Goal: Communication & Community: Answer question/provide support

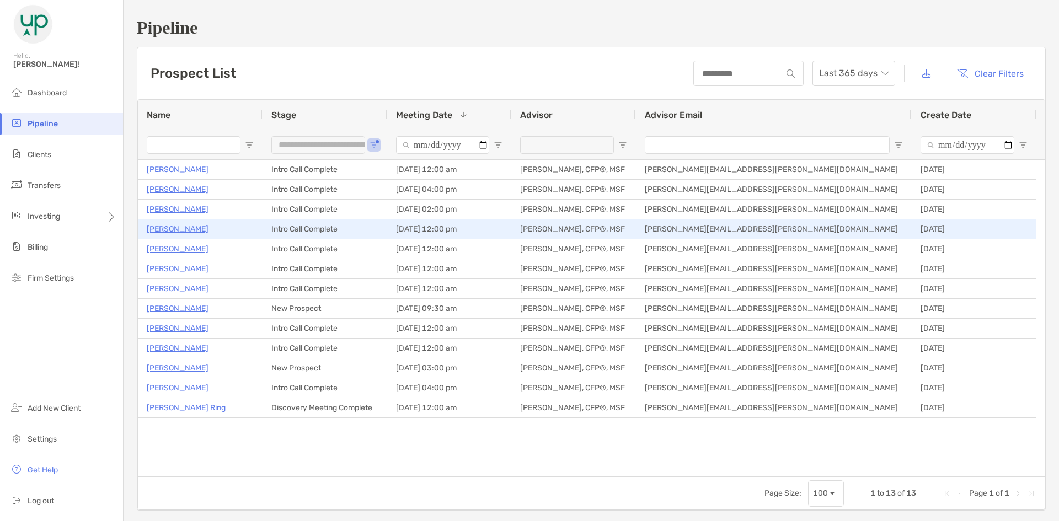
click at [181, 231] on p "[PERSON_NAME]" at bounding box center [178, 229] width 62 height 14
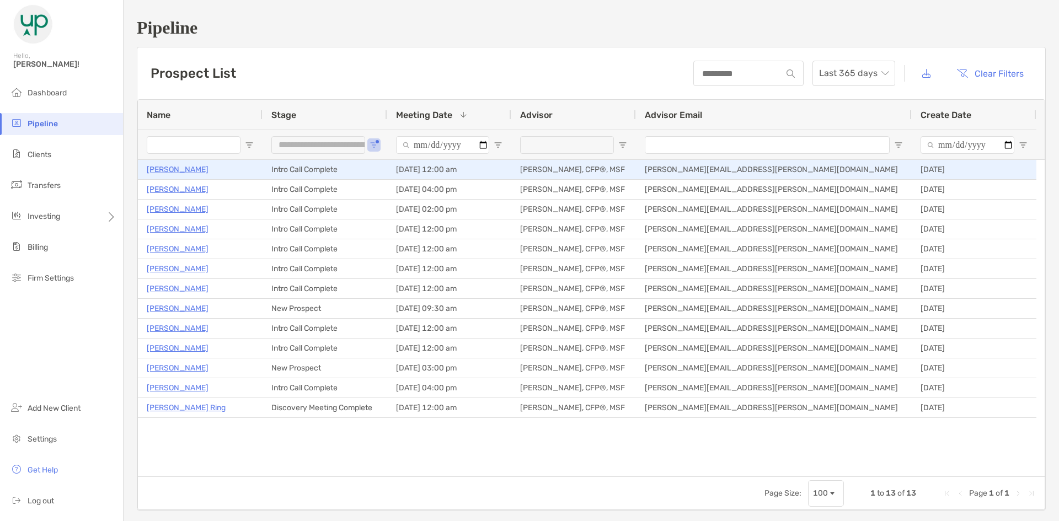
click at [167, 168] on p "[PERSON_NAME]" at bounding box center [178, 170] width 62 height 14
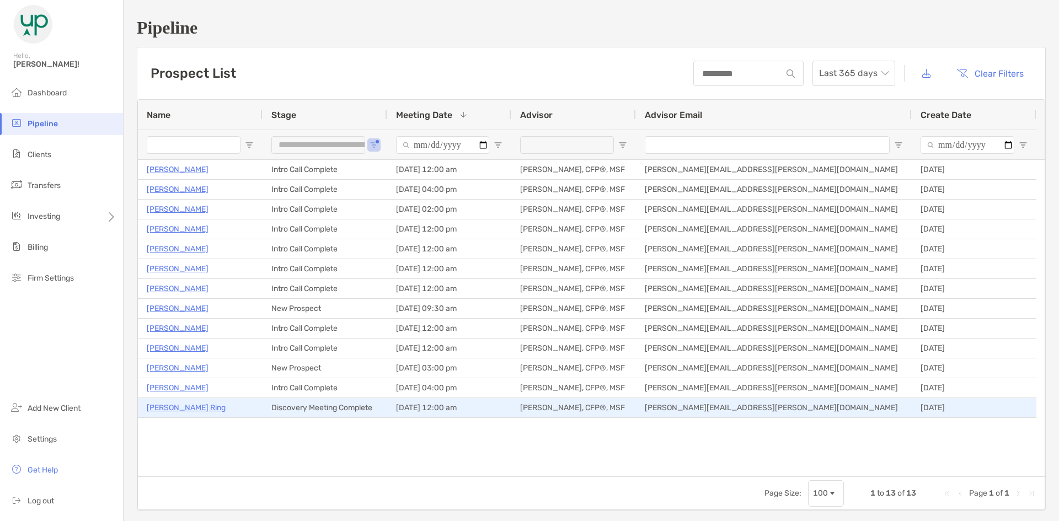
click at [174, 407] on p "Jody Ring" at bounding box center [186, 408] width 79 height 14
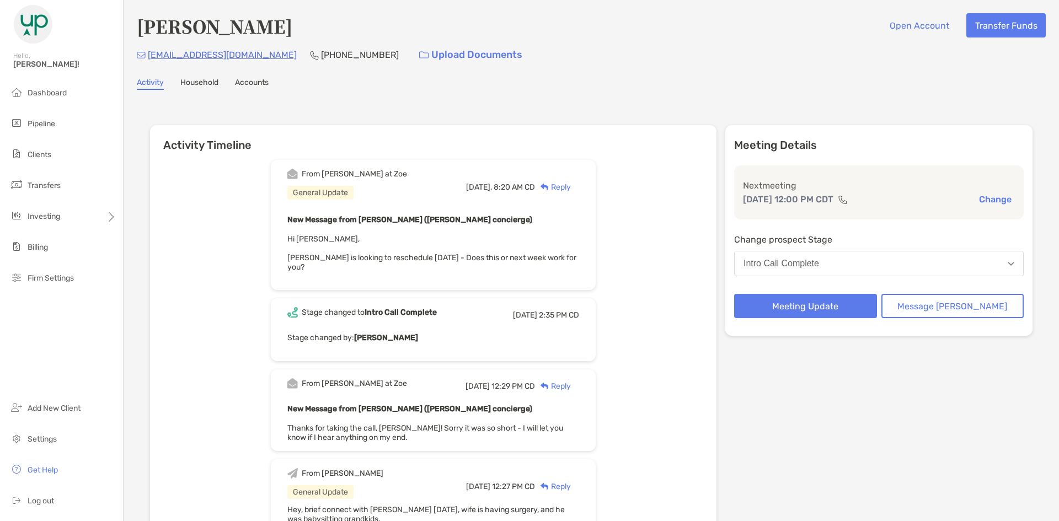
click at [571, 189] on div "Reply" at bounding box center [553, 187] width 36 height 12
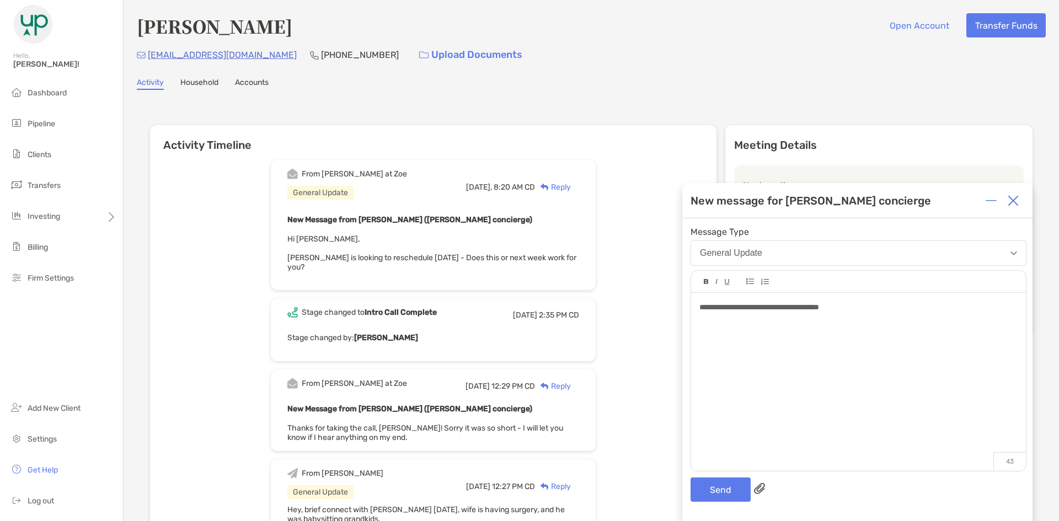
click at [890, 301] on div "**********" at bounding box center [858, 376] width 335 height 167
click at [718, 493] on button "Send" at bounding box center [721, 490] width 60 height 24
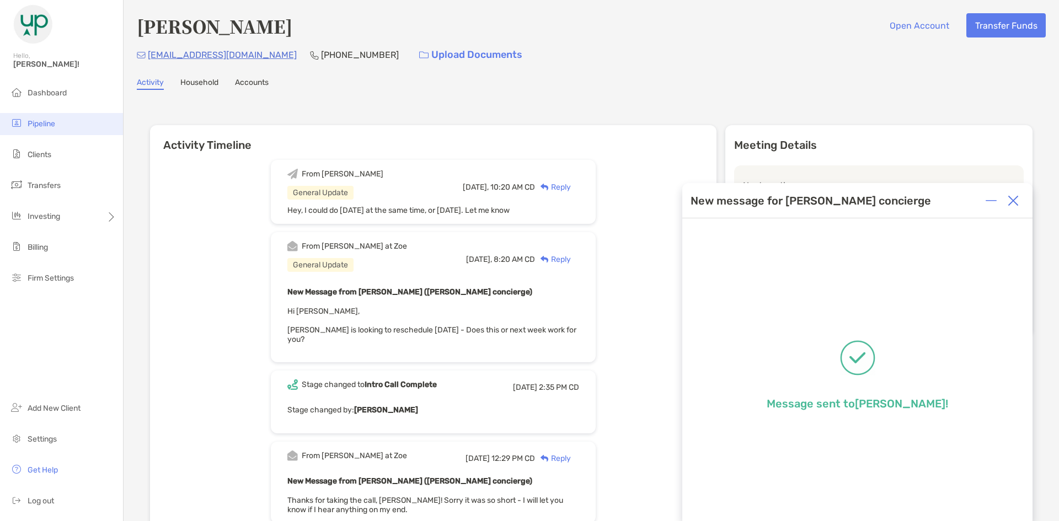
click at [47, 126] on span "Pipeline" at bounding box center [42, 123] width 28 height 9
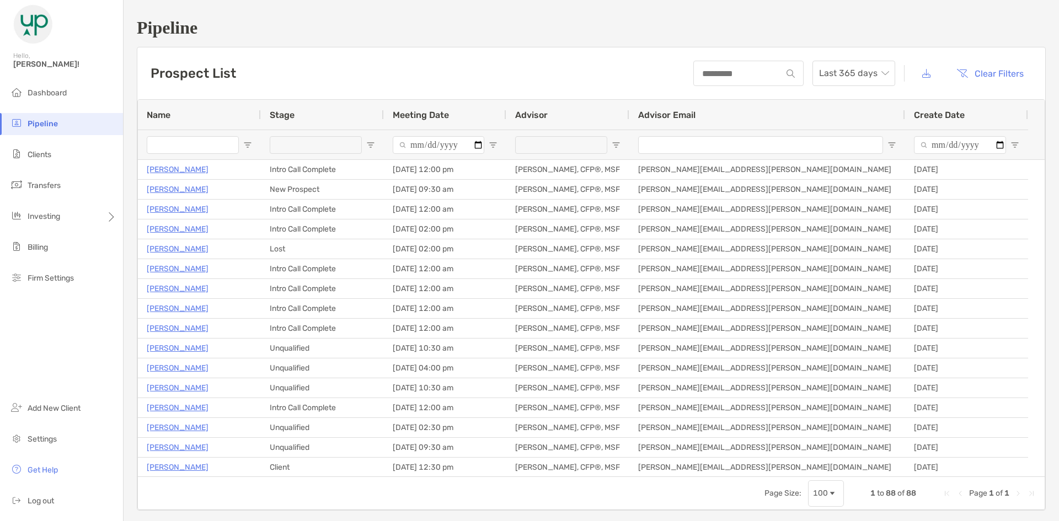
type input "**********"
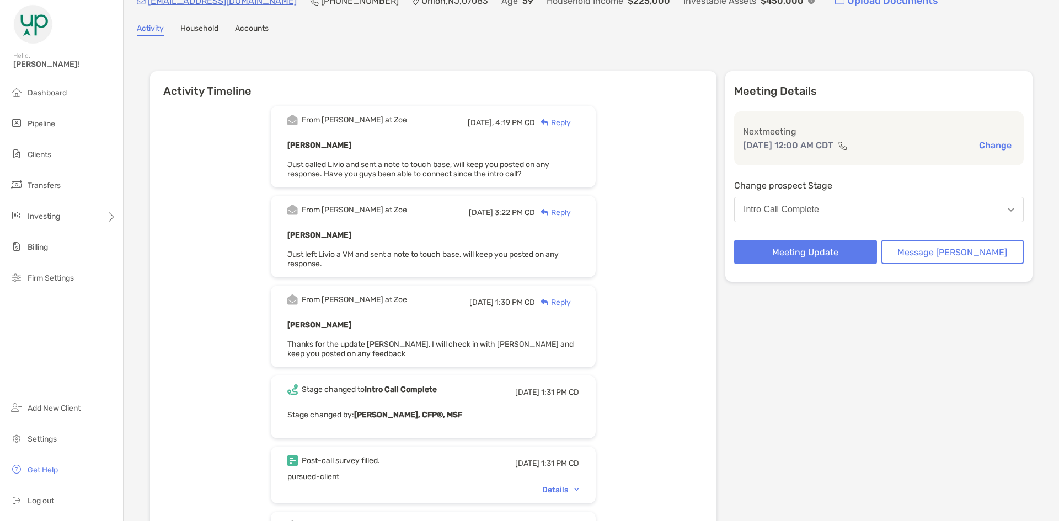
scroll to position [165, 0]
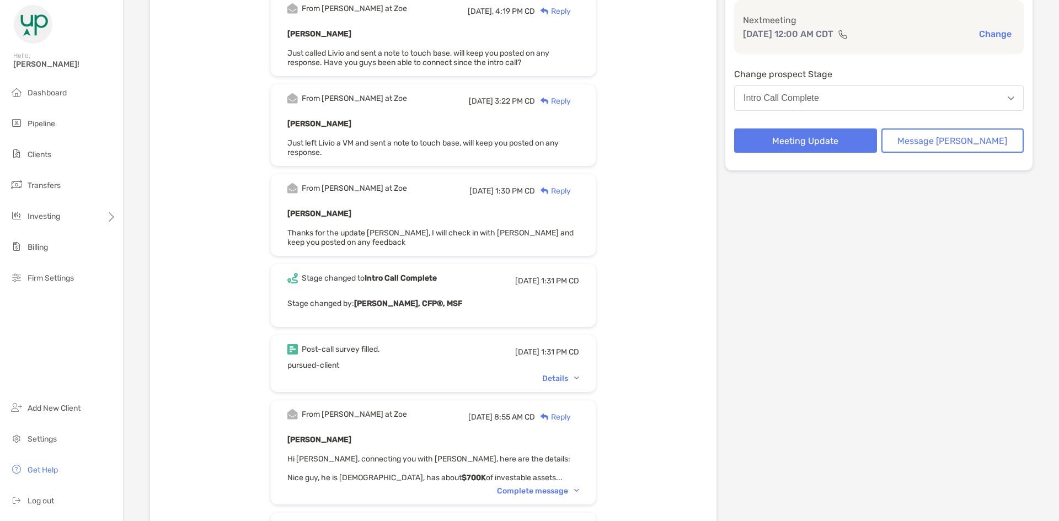
click at [576, 380] on div "Details" at bounding box center [560, 378] width 37 height 9
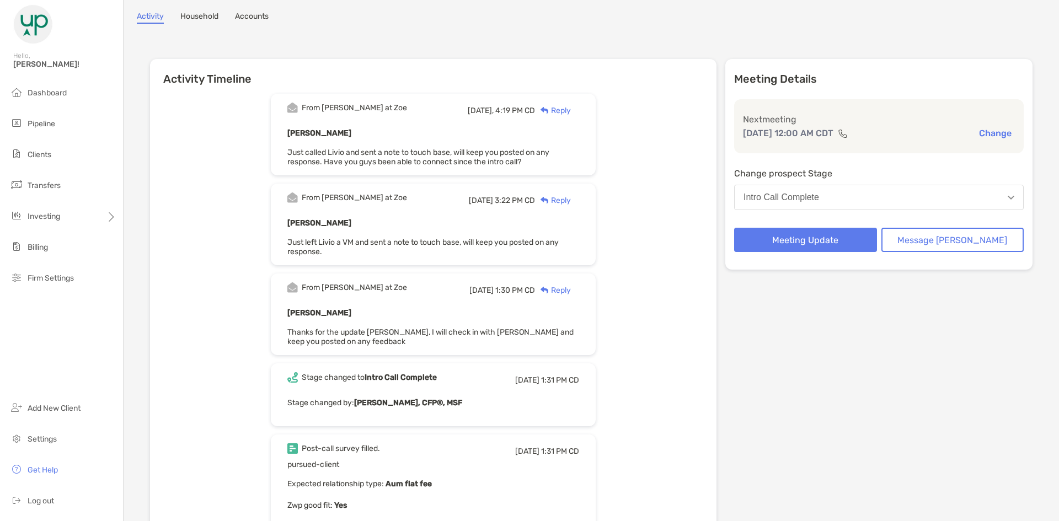
scroll to position [0, 0]
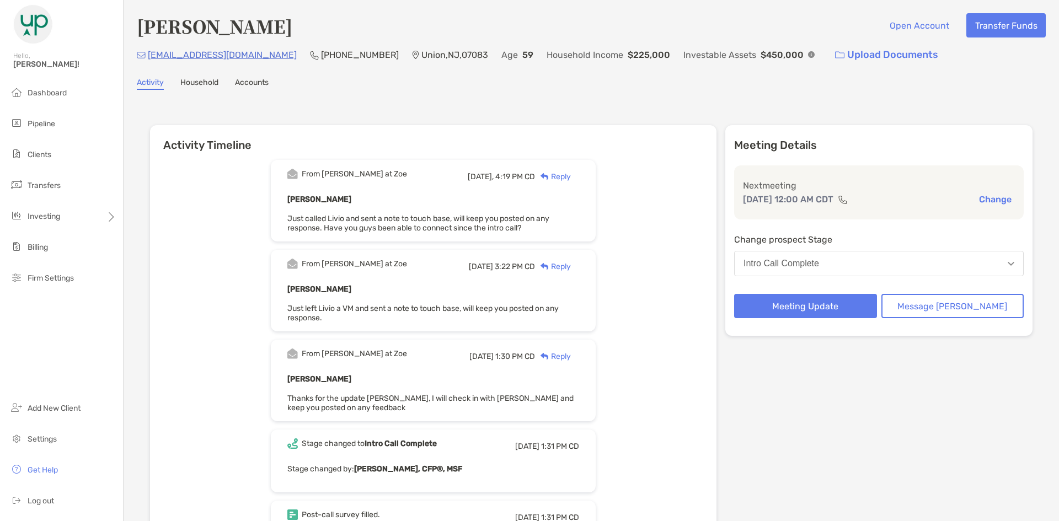
click at [571, 177] on div "Reply" at bounding box center [553, 177] width 36 height 12
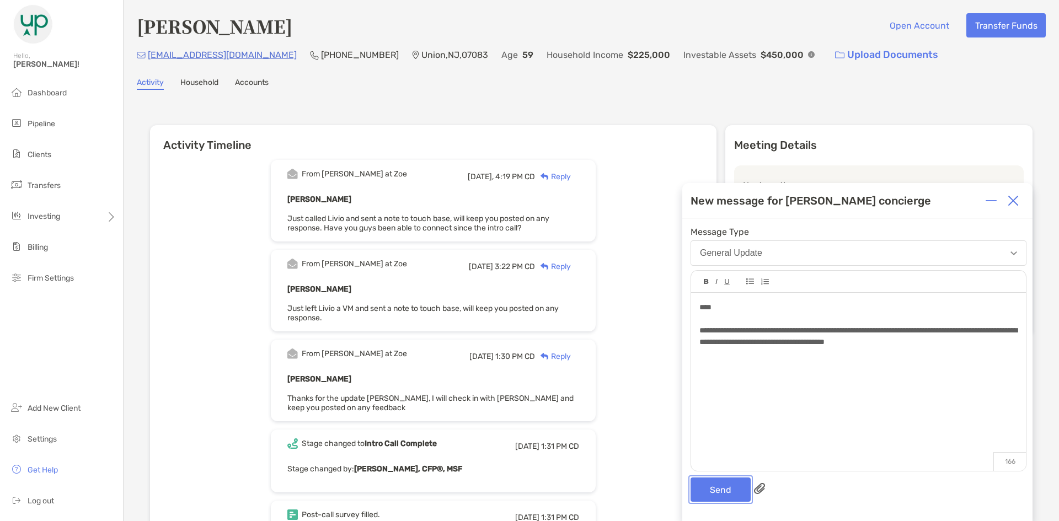
click at [714, 488] on button "Send" at bounding box center [721, 490] width 60 height 24
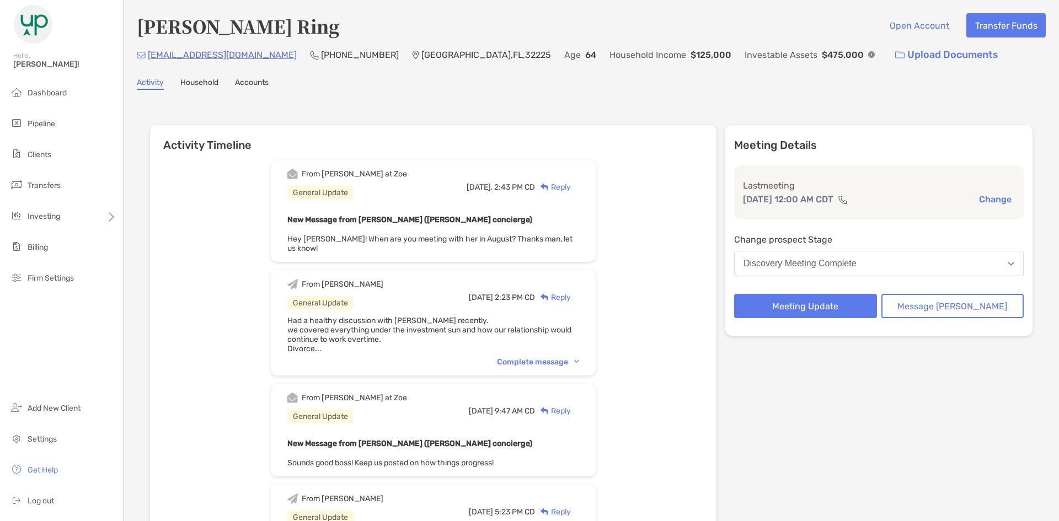
click at [571, 181] on div "Reply" at bounding box center [553, 187] width 36 height 12
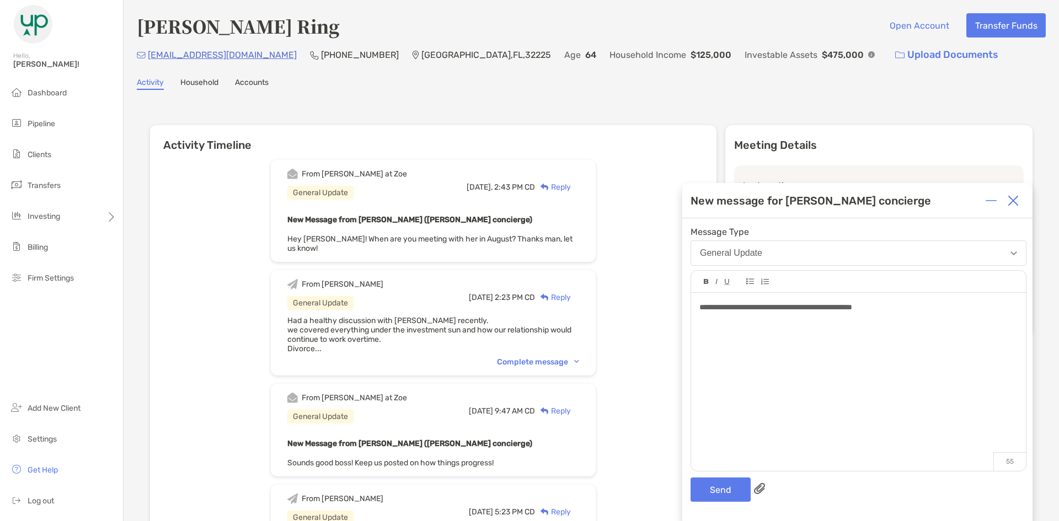
click at [564, 357] on div "Complete message" at bounding box center [538, 361] width 82 height 9
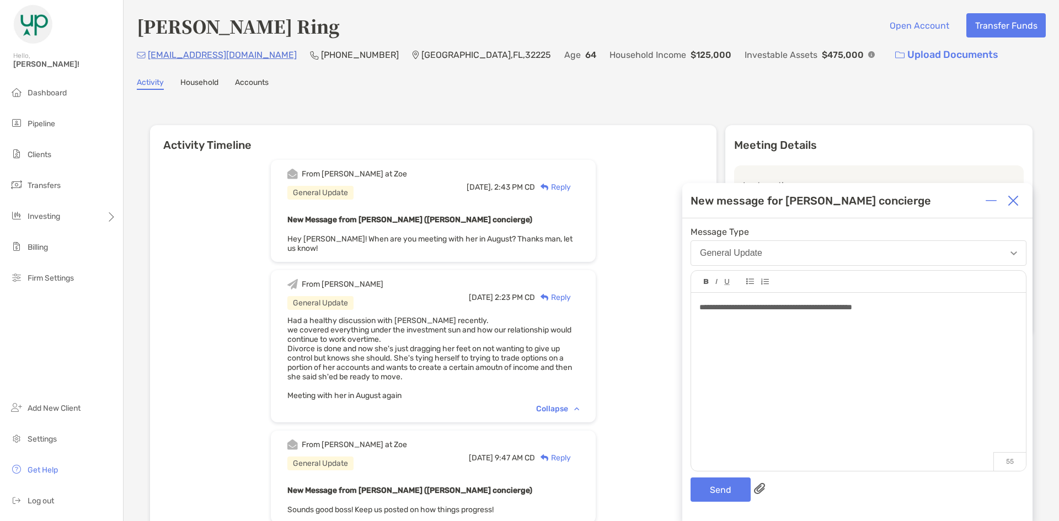
click at [937, 308] on div "**********" at bounding box center [858, 308] width 318 height 12
click at [730, 486] on button "Send" at bounding box center [721, 490] width 60 height 24
